Goal: Navigation & Orientation: Find specific page/section

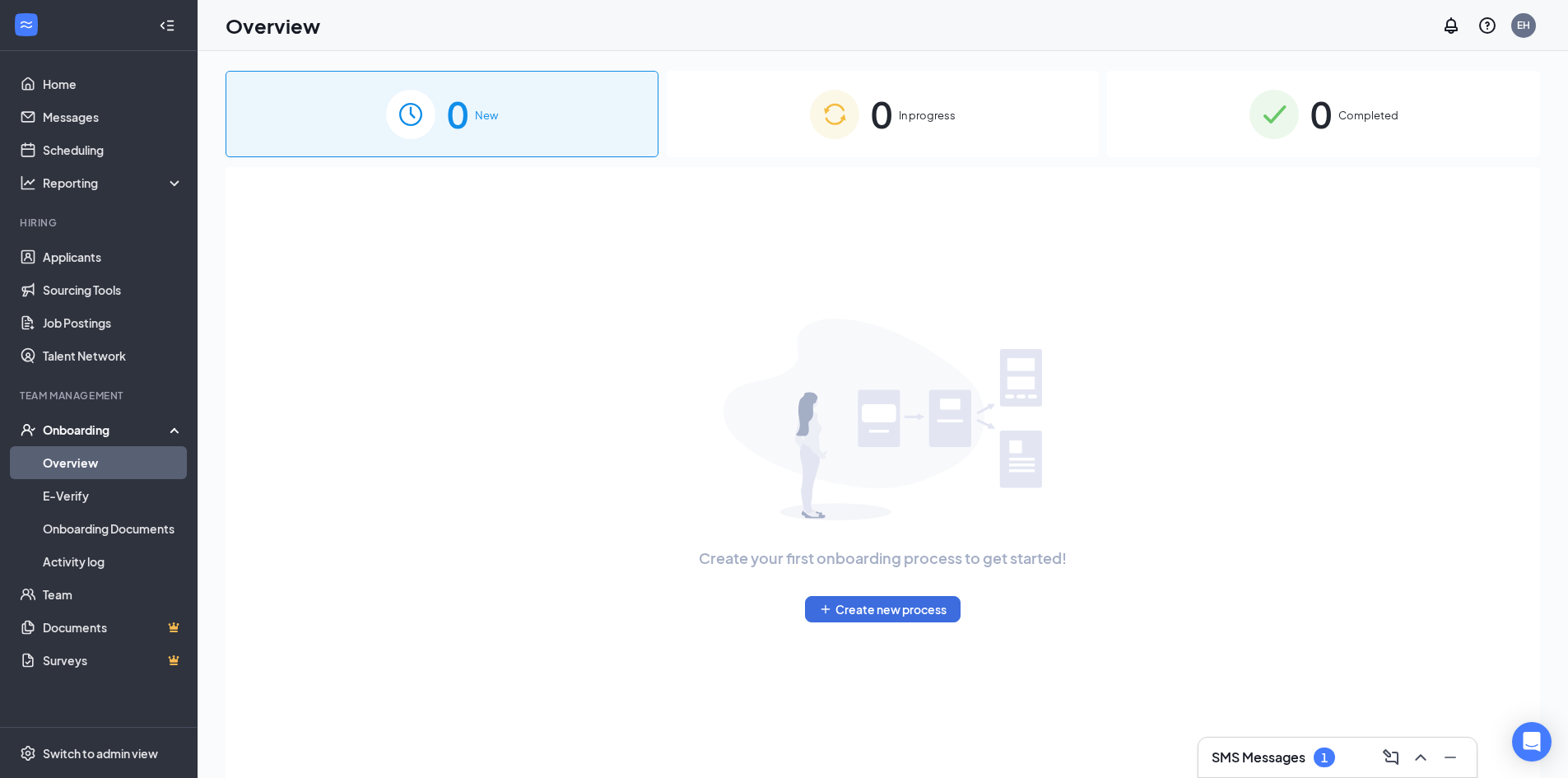
click at [101, 431] on div "Onboarding" at bounding box center [106, 429] width 127 height 16
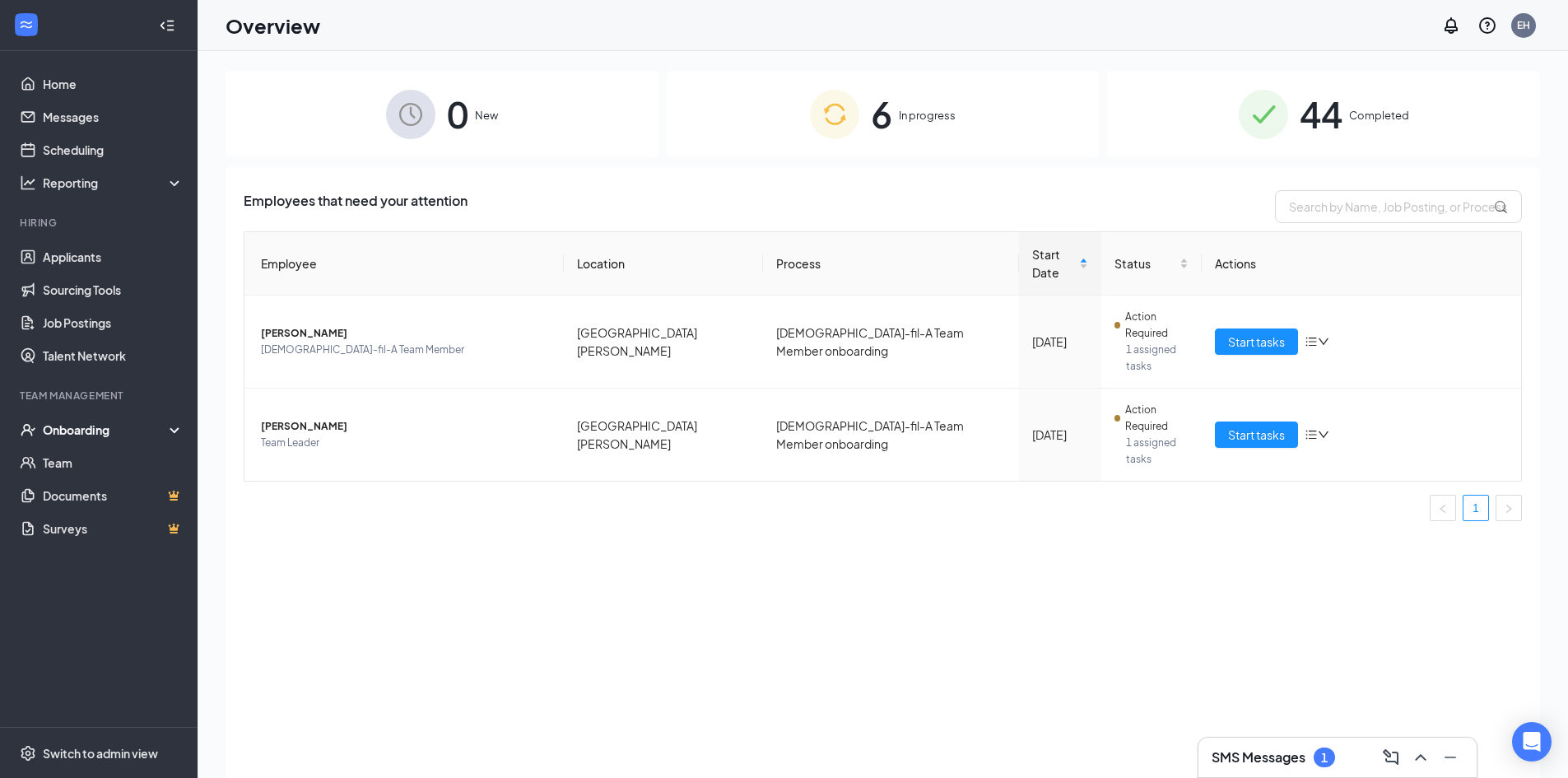
click at [92, 424] on div "Onboarding" at bounding box center [106, 429] width 127 height 16
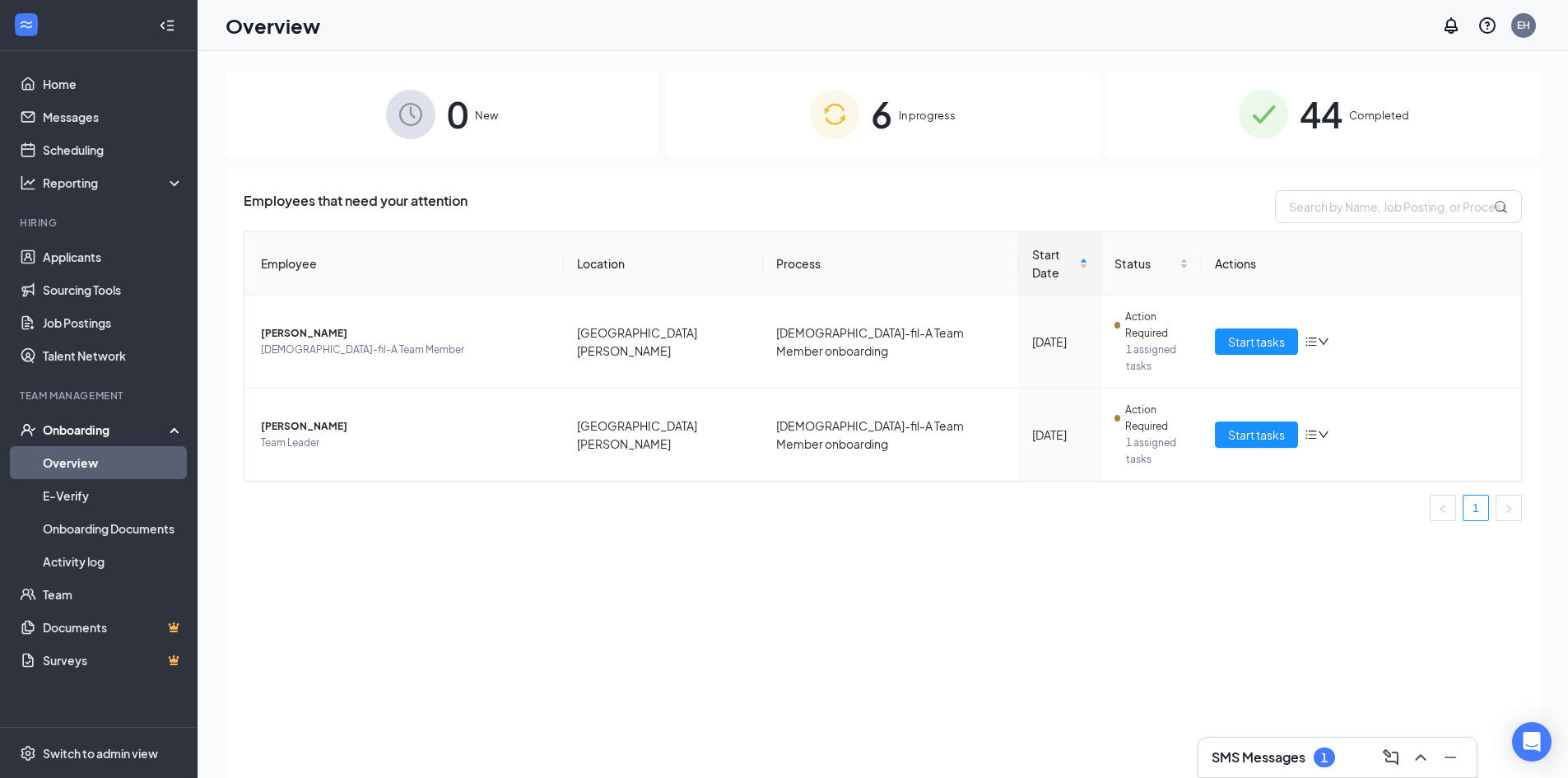
click at [92, 424] on div "Onboarding" at bounding box center [106, 429] width 127 height 16
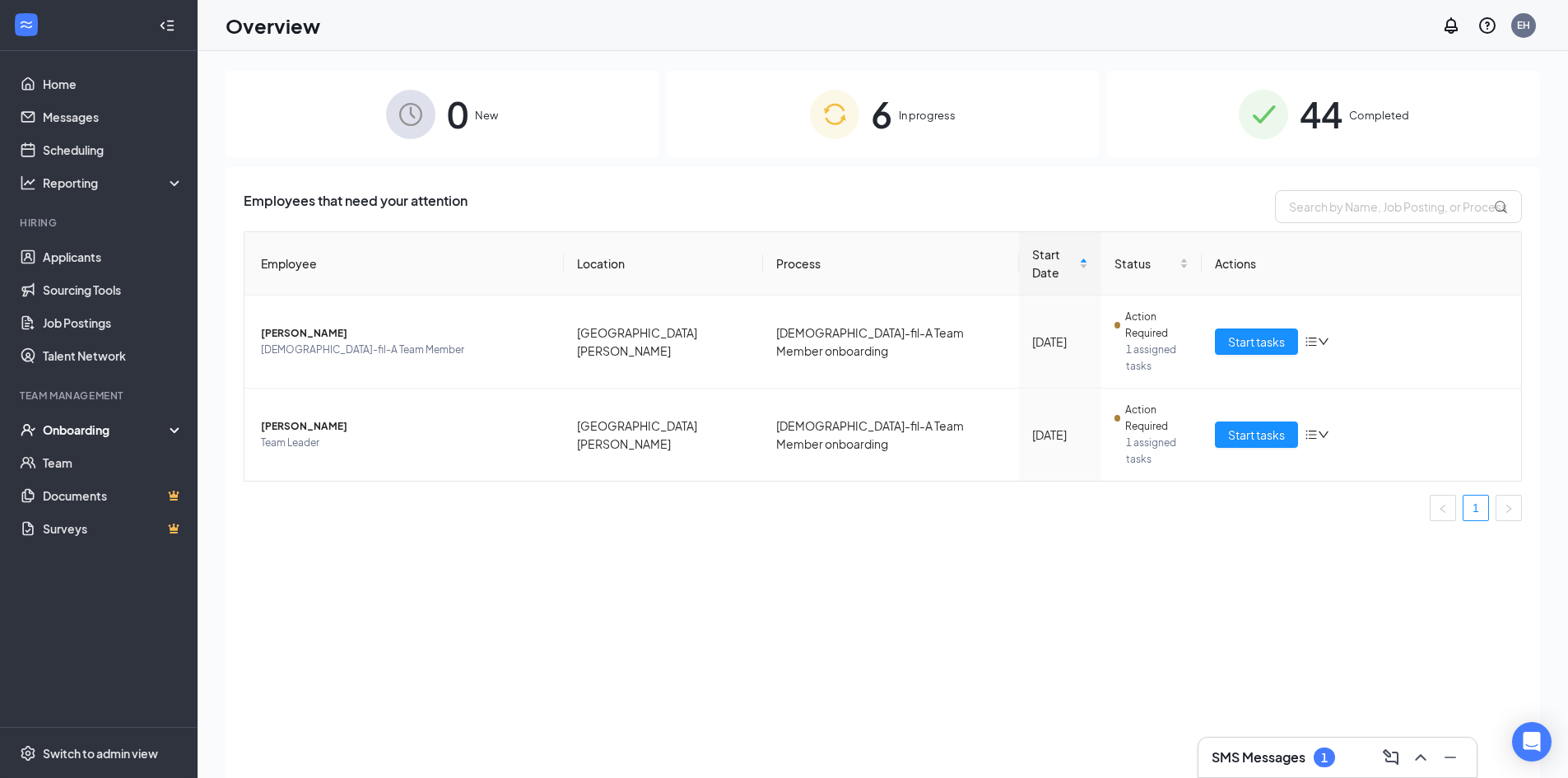
click at [104, 430] on div "Onboarding" at bounding box center [106, 429] width 127 height 16
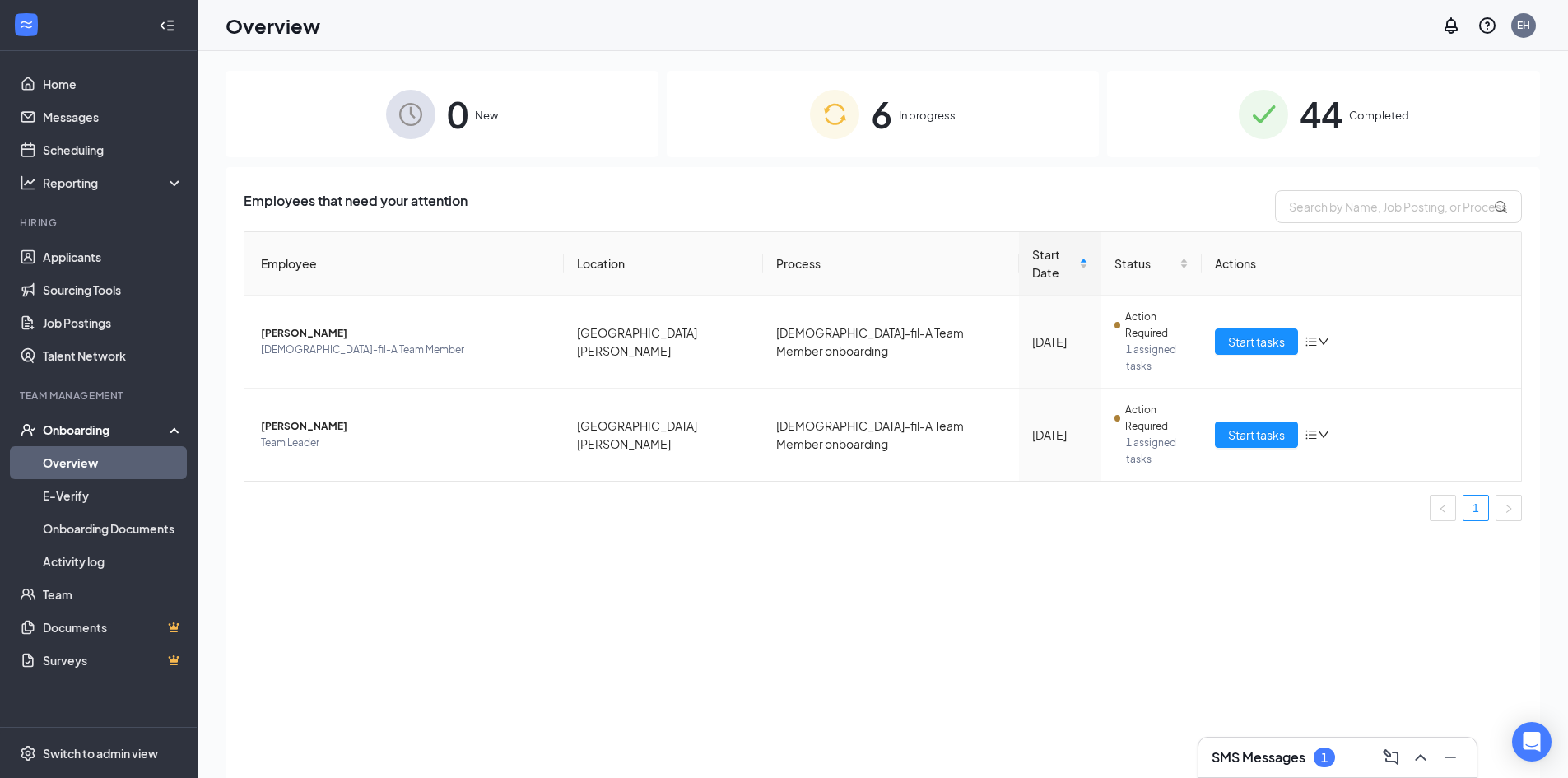
click at [102, 429] on div "Onboarding" at bounding box center [106, 429] width 127 height 16
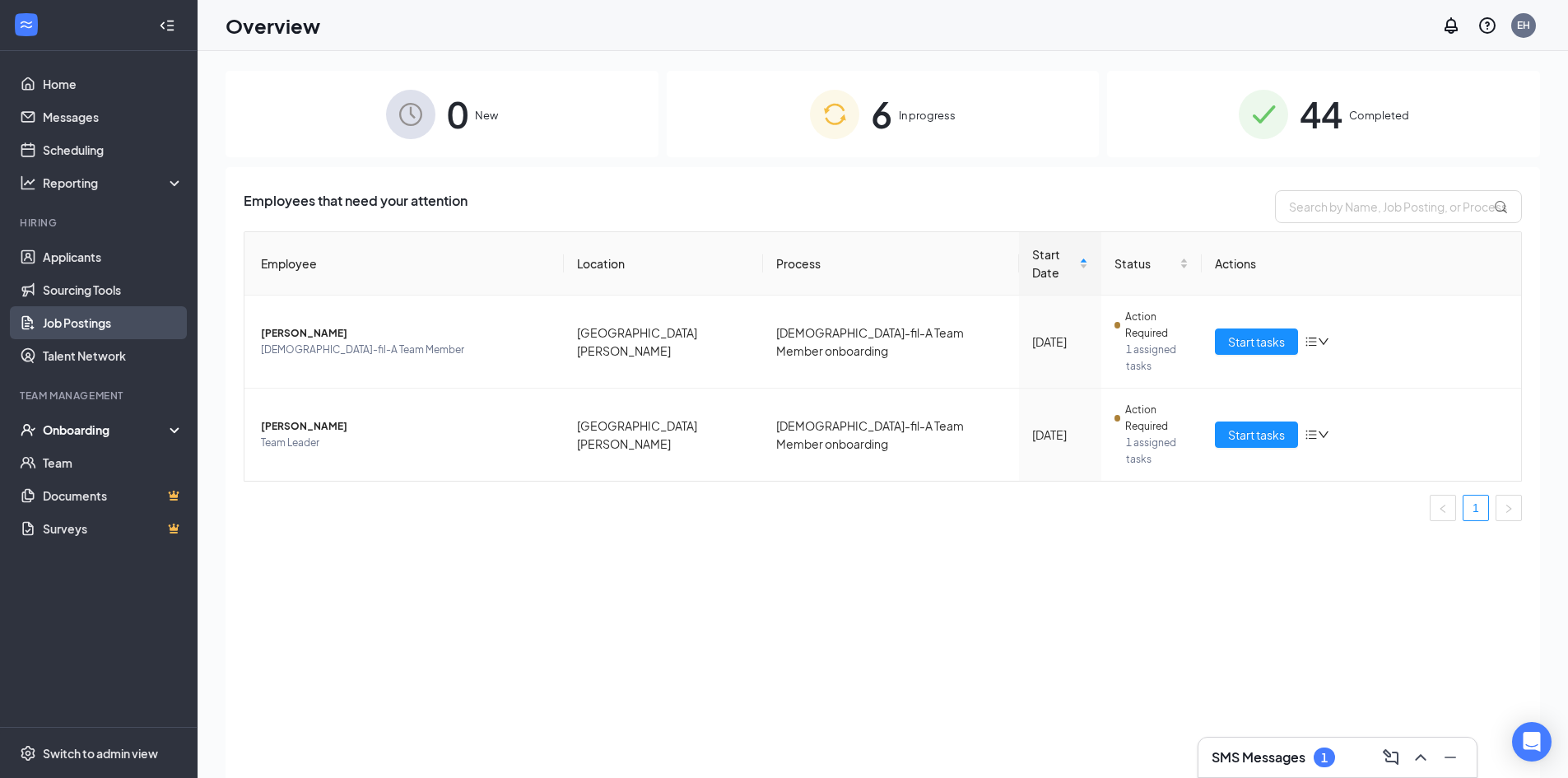
click at [100, 334] on link "Job Postings" at bounding box center [113, 322] width 141 height 33
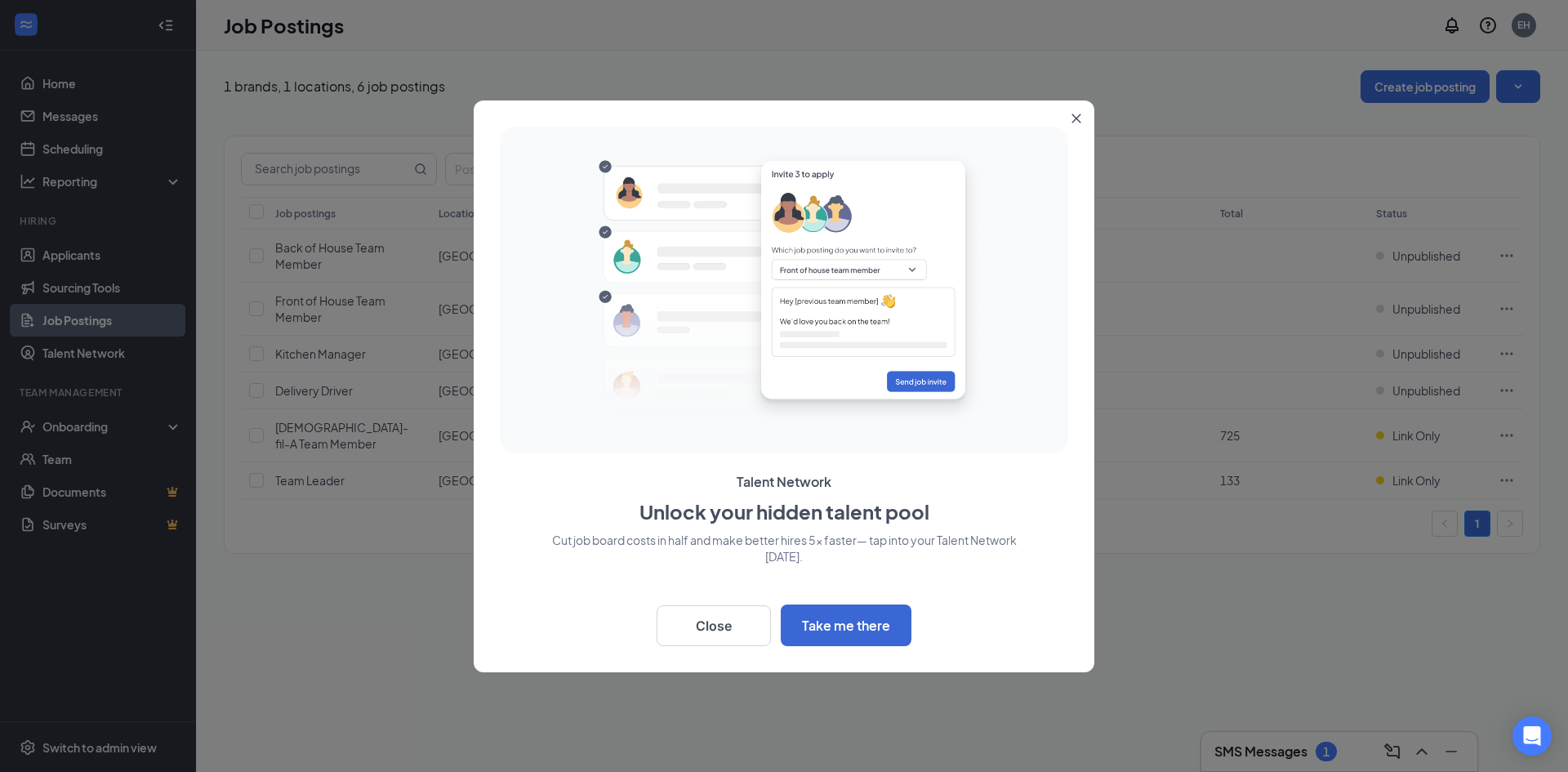
click at [1083, 114] on button "Close" at bounding box center [1080, 115] width 29 height 29
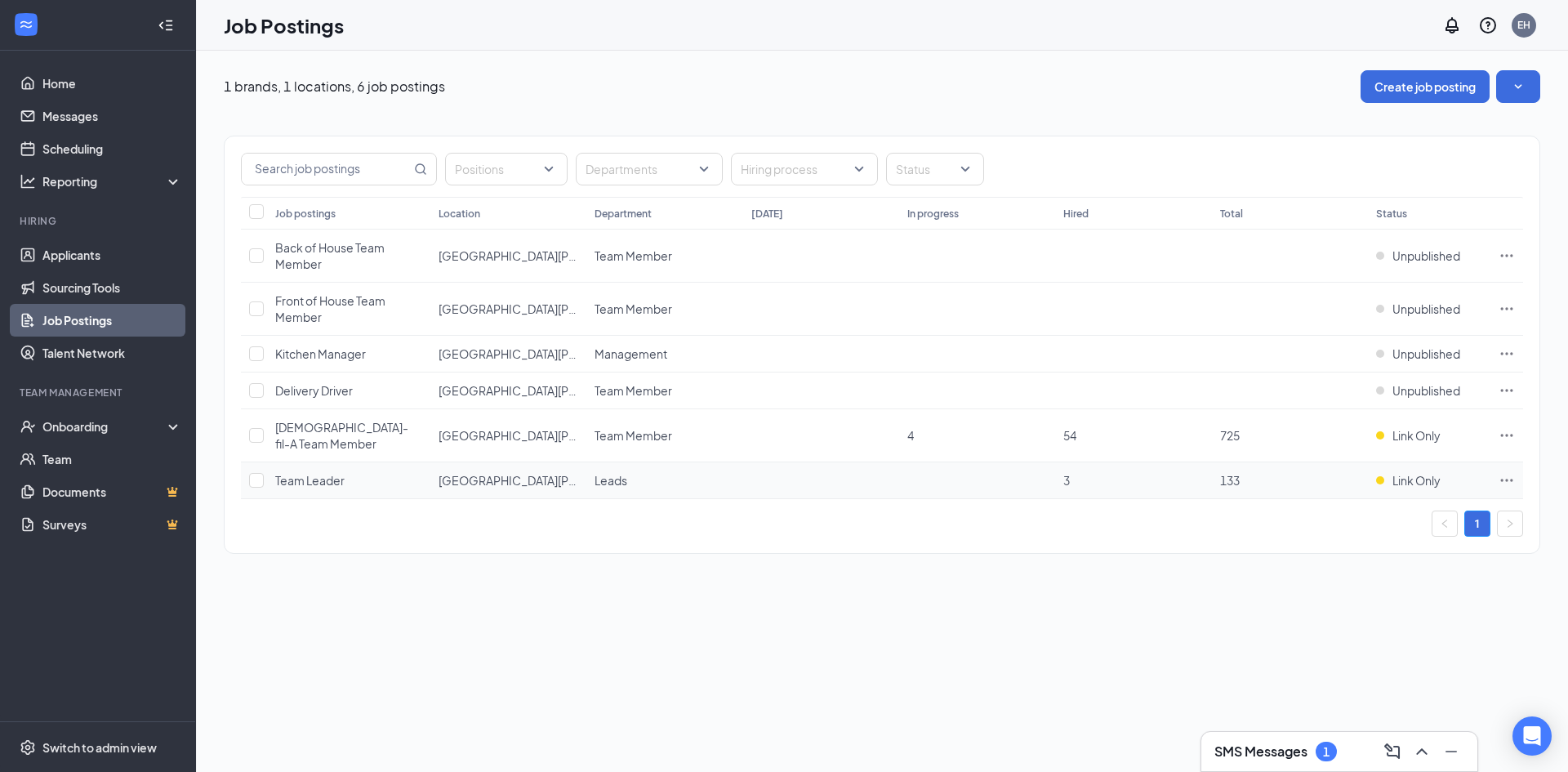
click at [1507, 478] on icon "Ellipses" at bounding box center [1507, 479] width 12 height 2
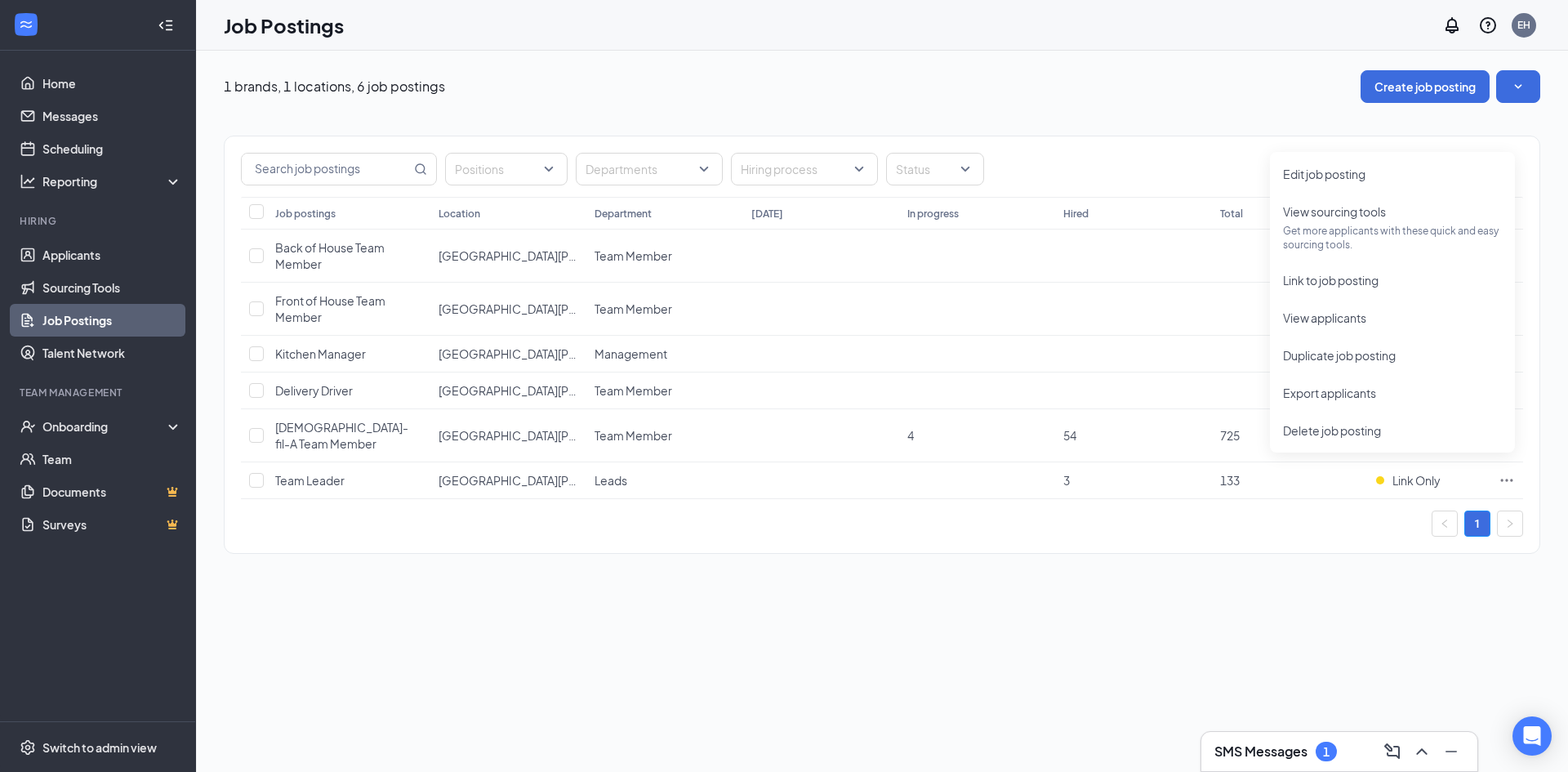
click at [1310, 619] on div "1 brands, 1 locations, 6 job postings Create job posting Positions Departments …" at bounding box center [883, 411] width 1373 height 721
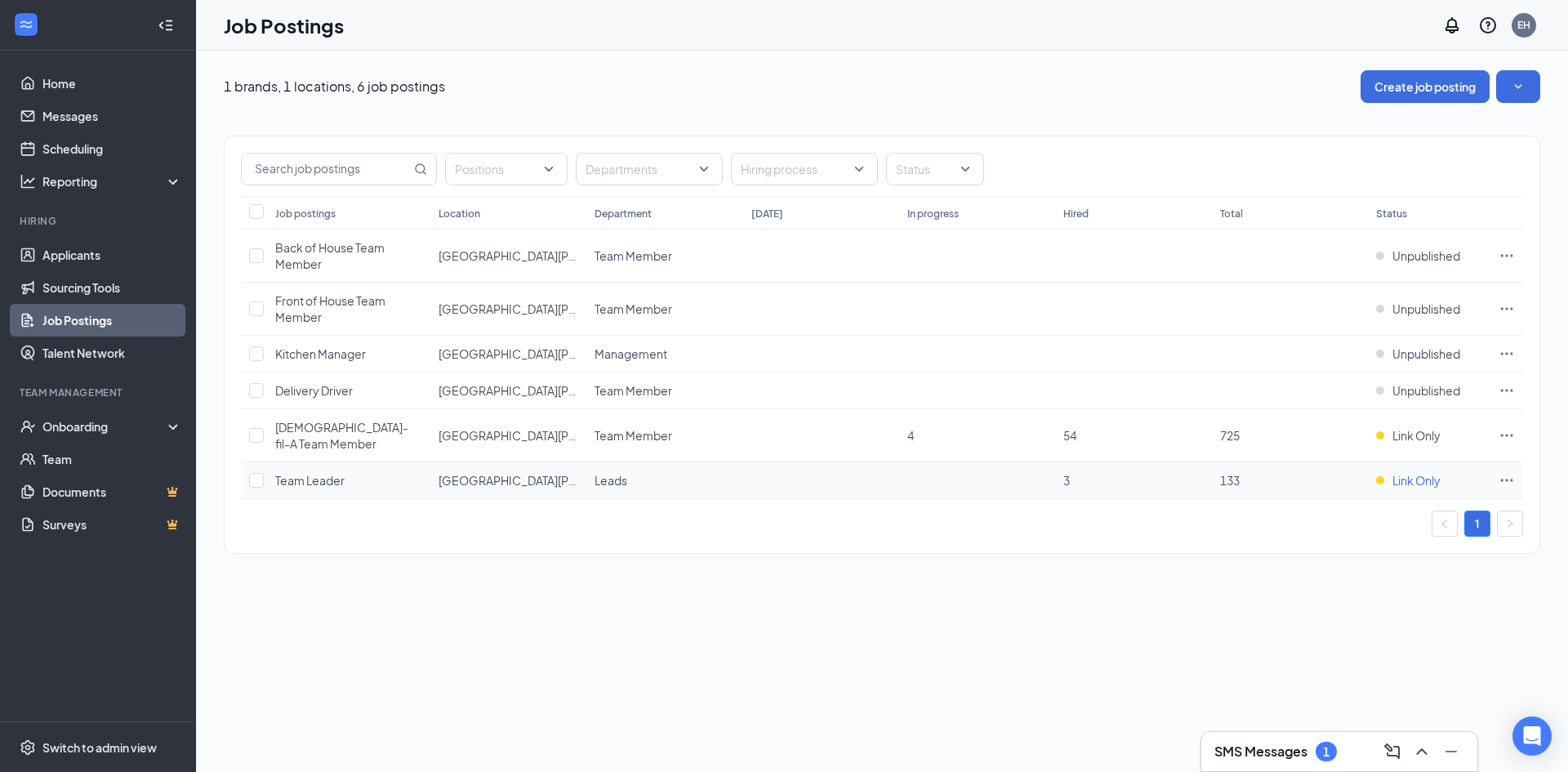
click at [1409, 472] on span "Link Only" at bounding box center [1417, 480] width 48 height 16
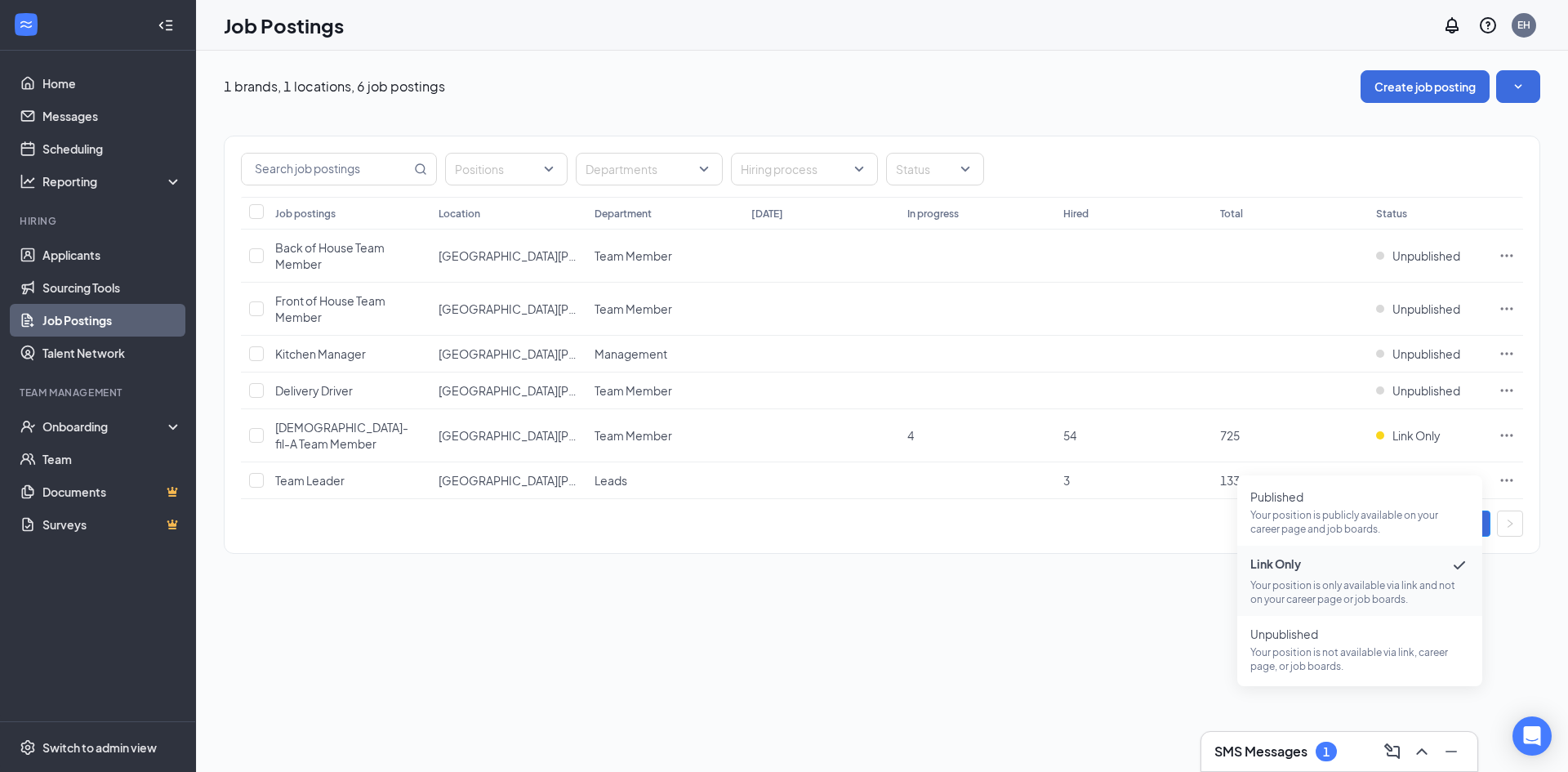
click at [1185, 640] on div "1 brands, 1 locations, 6 job postings Create job posting Positions Departments …" at bounding box center [883, 411] width 1373 height 721
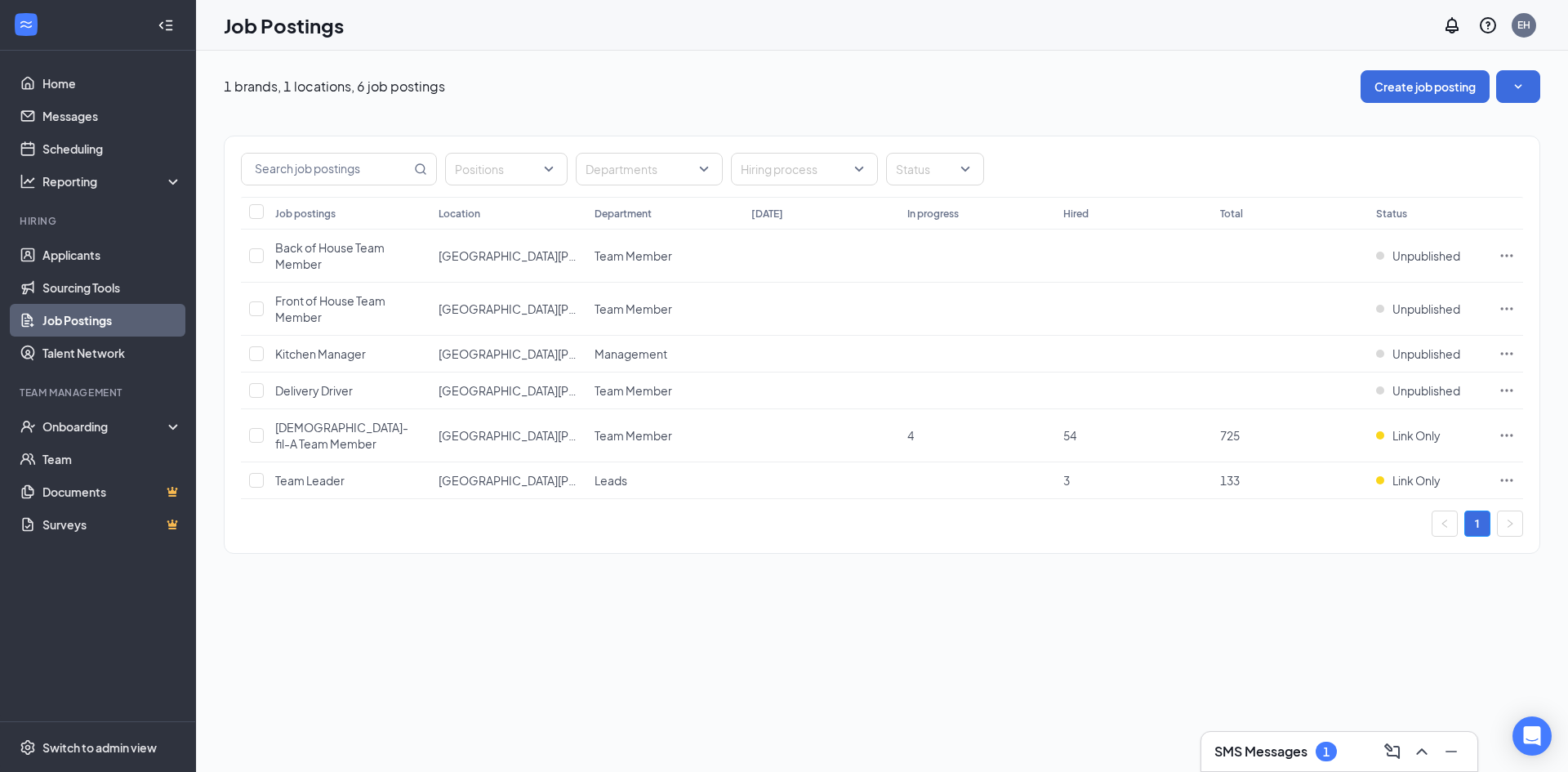
click at [1519, 111] on div "Positions Departments Hiring process Status Job postings Location Department [D…" at bounding box center [883, 336] width 1317 height 467
click at [1518, 96] on button "button" at bounding box center [1518, 87] width 44 height 33
click at [1512, 478] on icon "Ellipses" at bounding box center [1507, 479] width 12 height 2
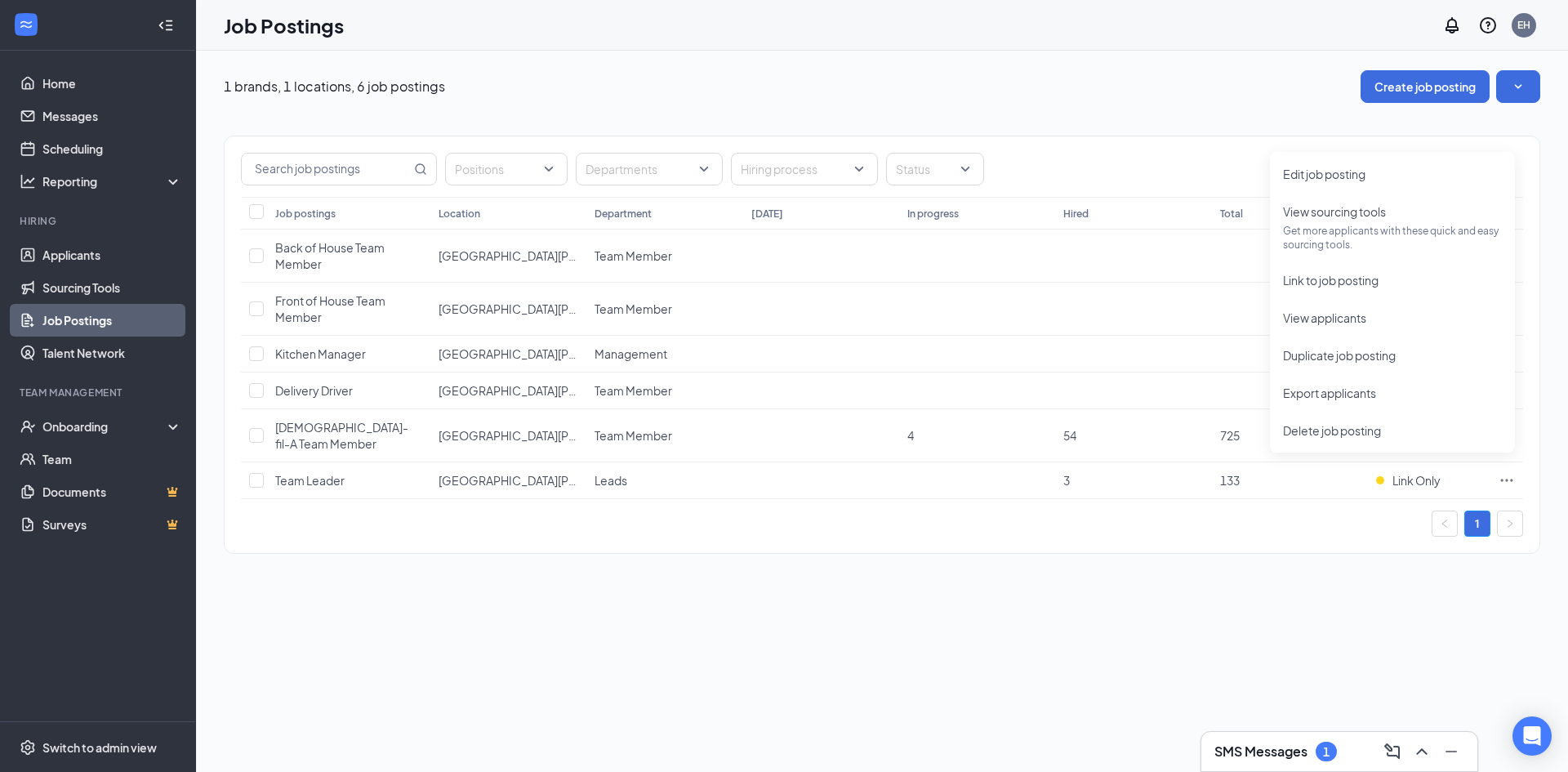
click at [1233, 598] on div "1 brands, 1 locations, 6 job postings Create job posting Positions Departments …" at bounding box center [883, 411] width 1373 height 721
